Goal: Entertainment & Leisure: Consume media (video, audio)

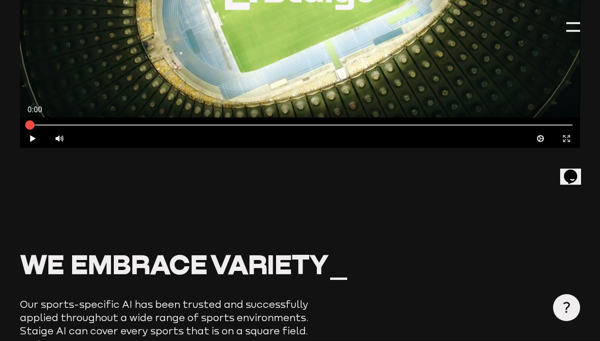
scroll to position [484, 0]
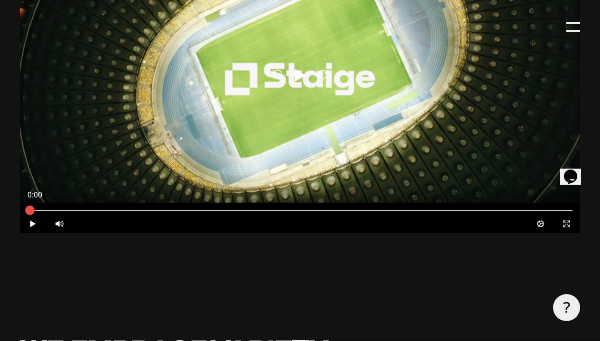
click at [513, 215] on div at bounding box center [299, 210] width 559 height 9
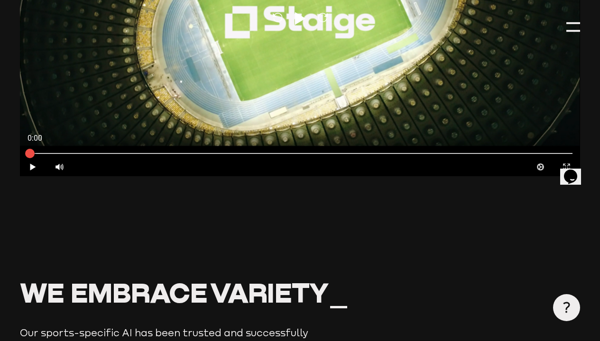
click at [513, 176] on div "Reload Play Reload" at bounding box center [299, 19] width 559 height 315
type input "0.8"
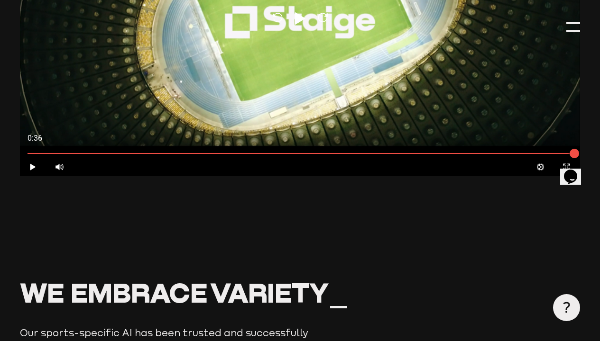
click at [569, 20] on div at bounding box center [572, 26] width 13 height 13
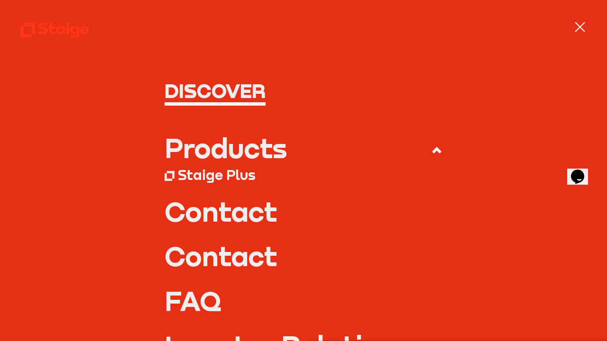
click at [569, 20] on nav "Discover Products Staige Plus Contact" at bounding box center [303, 170] width 607 height 341
click at [576, 22] on div at bounding box center [580, 27] width 10 height 10
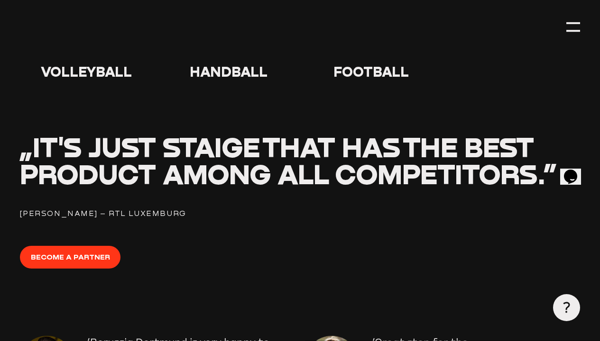
scroll to position [0, 0]
click at [359, 60] on icon at bounding box center [371, 44] width 30 height 30
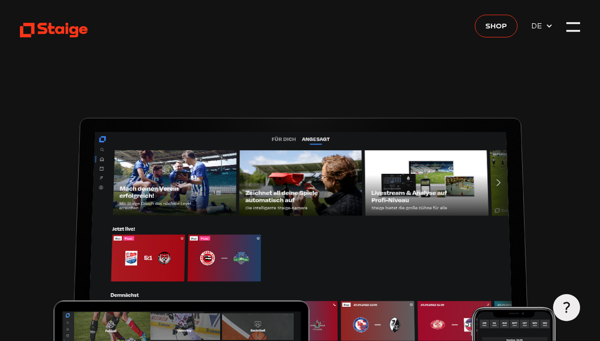
scroll to position [939, 0]
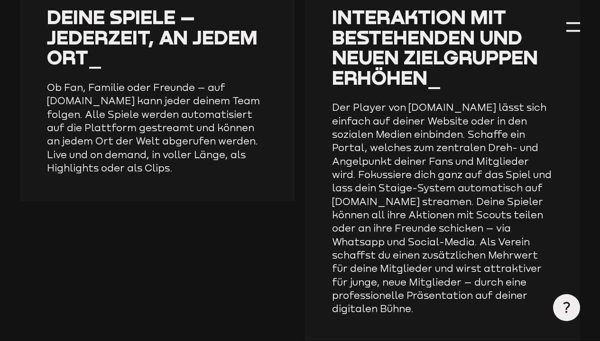
type input "0.8"
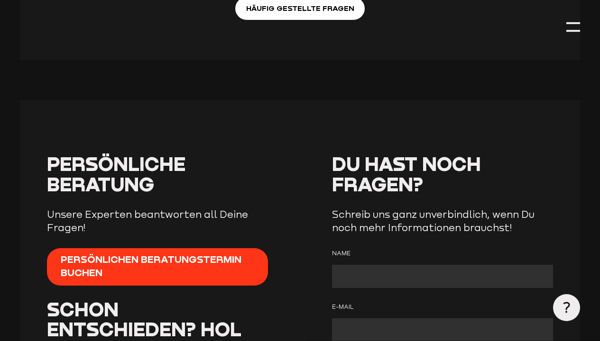
scroll to position [3499, 0]
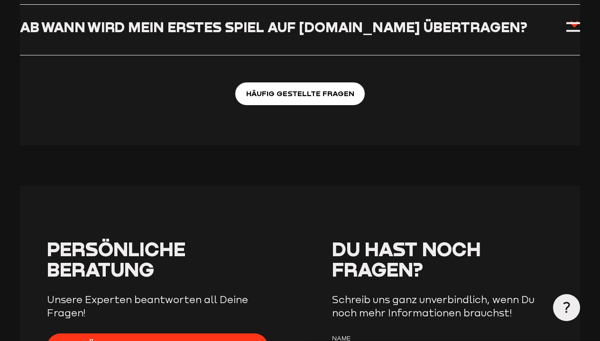
click at [0, 0] on input "Können wir die Spiele auf unserer Website zeigen?" at bounding box center [0, 0] width 0 height 0
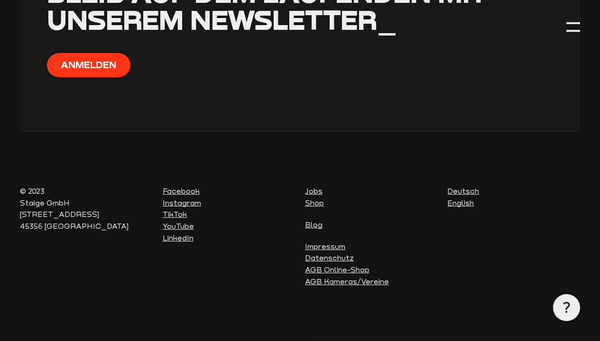
scroll to position [4352, 0]
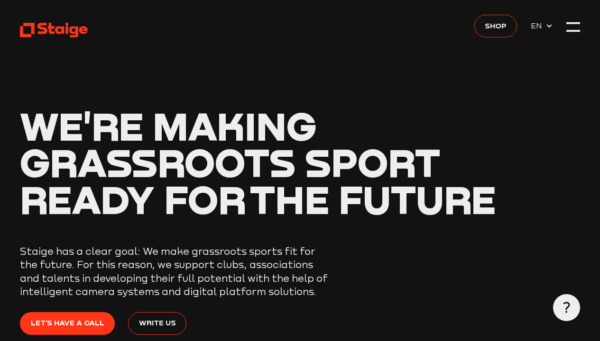
click at [567, 27] on div at bounding box center [572, 26] width 13 height 13
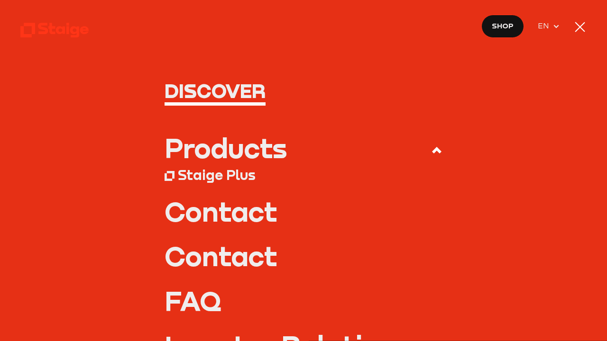
click at [567, 27] on nav "Discover Products Staige Plus Contact" at bounding box center [303, 170] width 607 height 341
click at [578, 27] on div at bounding box center [579, 26] width 13 height 13
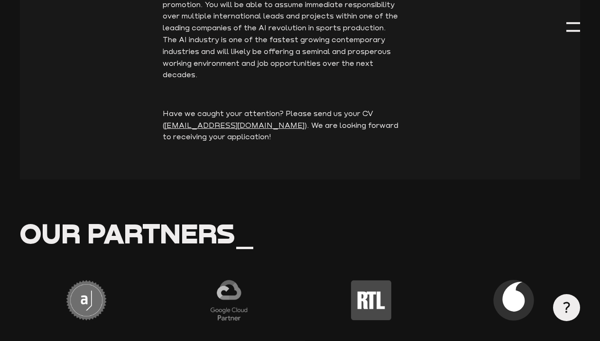
scroll to position [2168, 0]
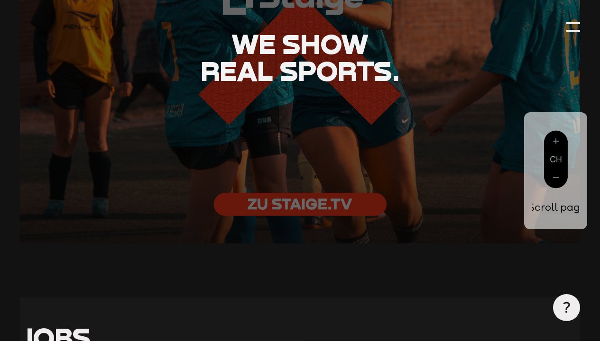
scroll to position [0, 0]
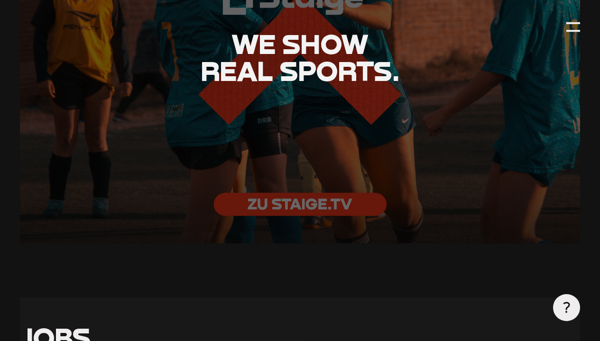
click at [311, 98] on div "We show real sports." at bounding box center [299, 57] width 559 height 81
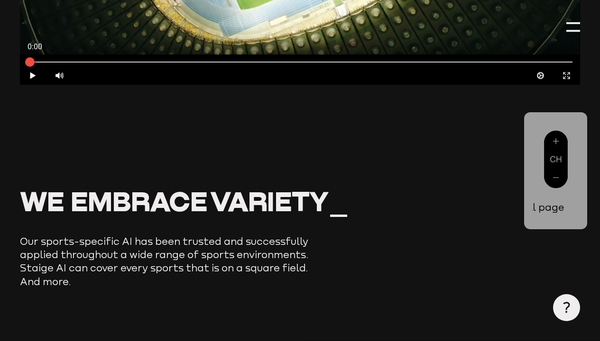
scroll to position [0, 3]
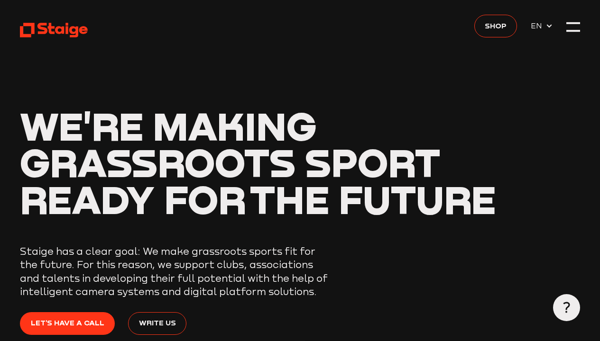
click at [311, 4] on header "We're making grassroots sport ready for the future Staige has a clear goal: We …" at bounding box center [299, 201] width 559 height 402
